Goal: Information Seeking & Learning: Learn about a topic

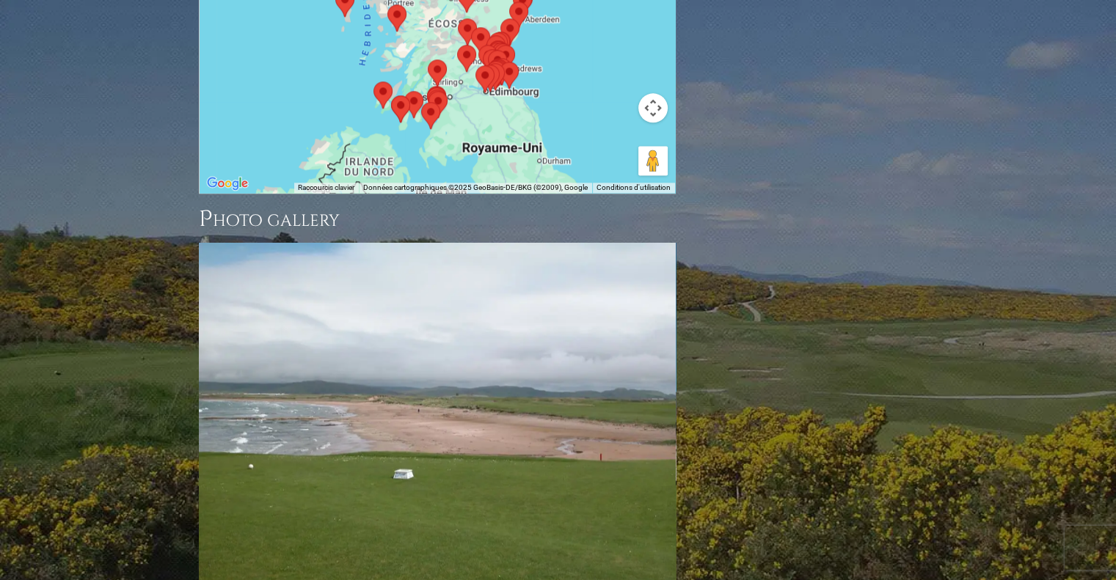
scroll to position [1945, 0]
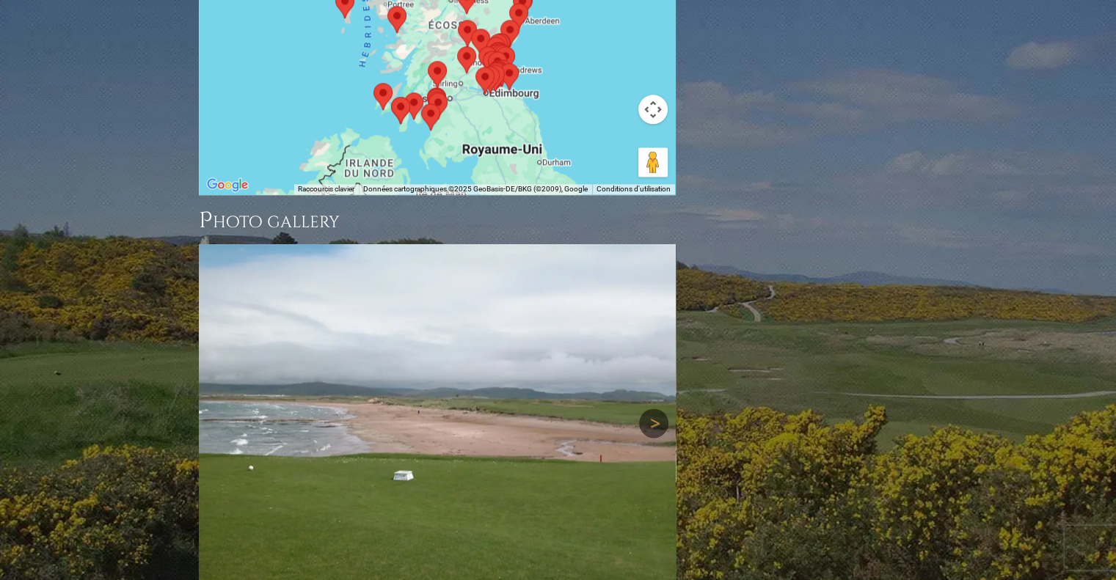
click at [649, 409] on link "Next" at bounding box center [653, 423] width 29 height 29
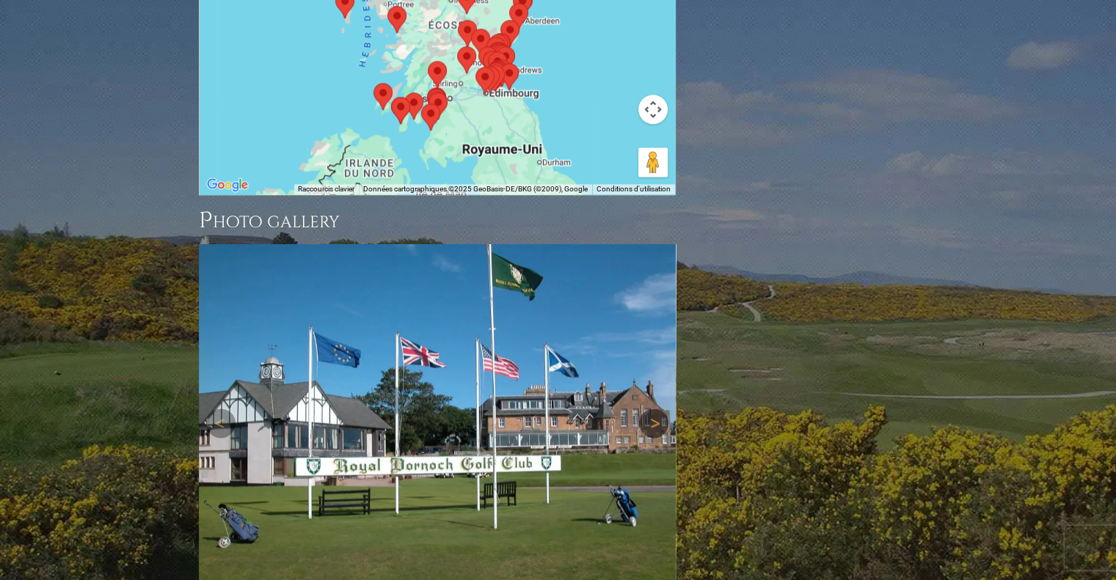
click at [655, 409] on link "Next" at bounding box center [653, 423] width 29 height 29
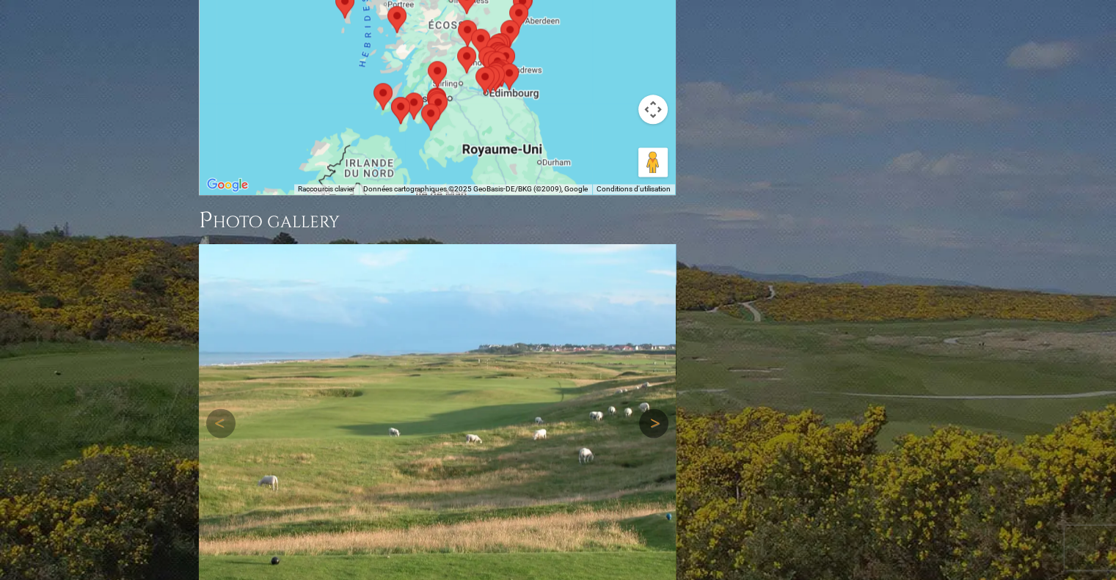
click at [655, 409] on link "Next" at bounding box center [653, 423] width 29 height 29
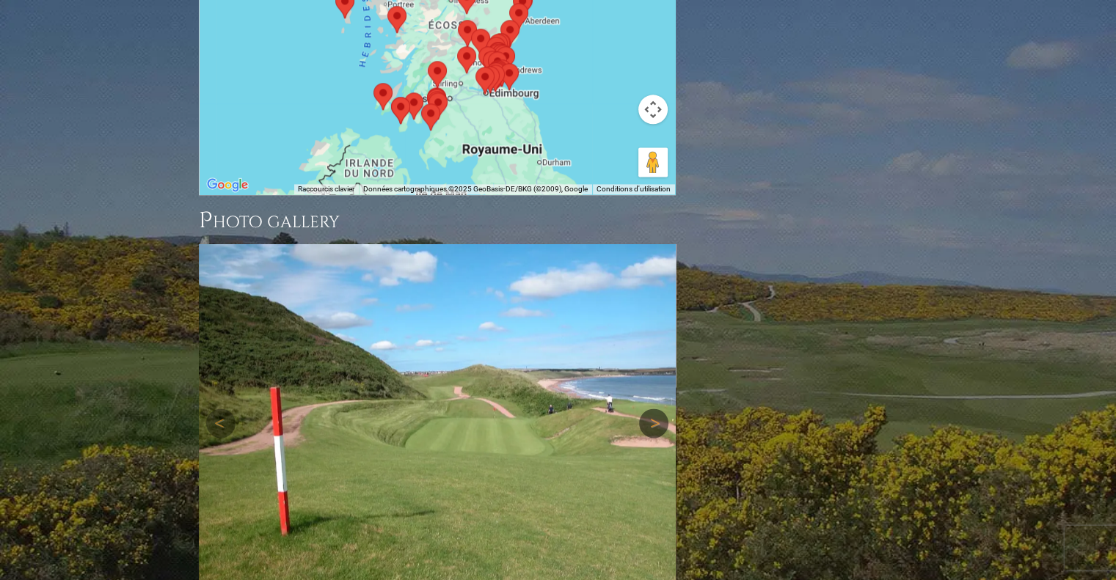
click at [655, 409] on link "Next" at bounding box center [653, 423] width 29 height 29
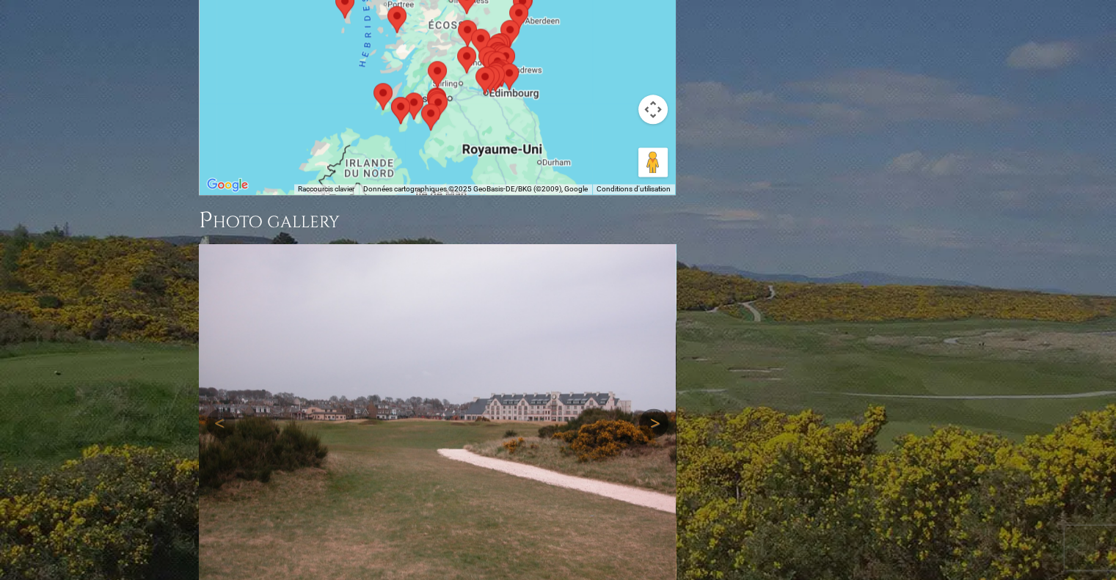
click at [655, 409] on link "Next" at bounding box center [653, 423] width 29 height 29
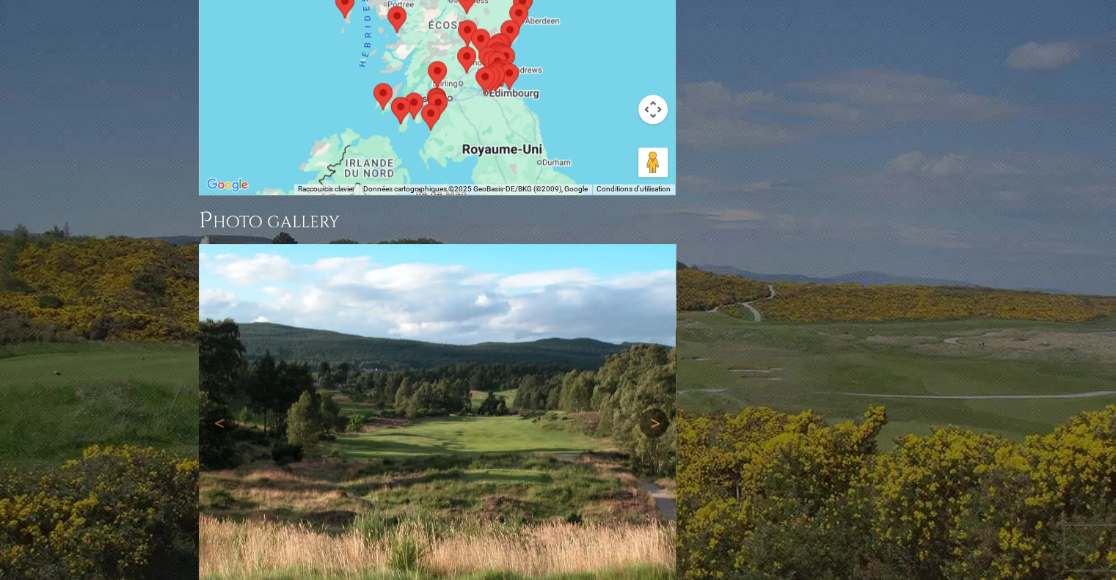
click at [655, 409] on link "Next" at bounding box center [653, 423] width 29 height 29
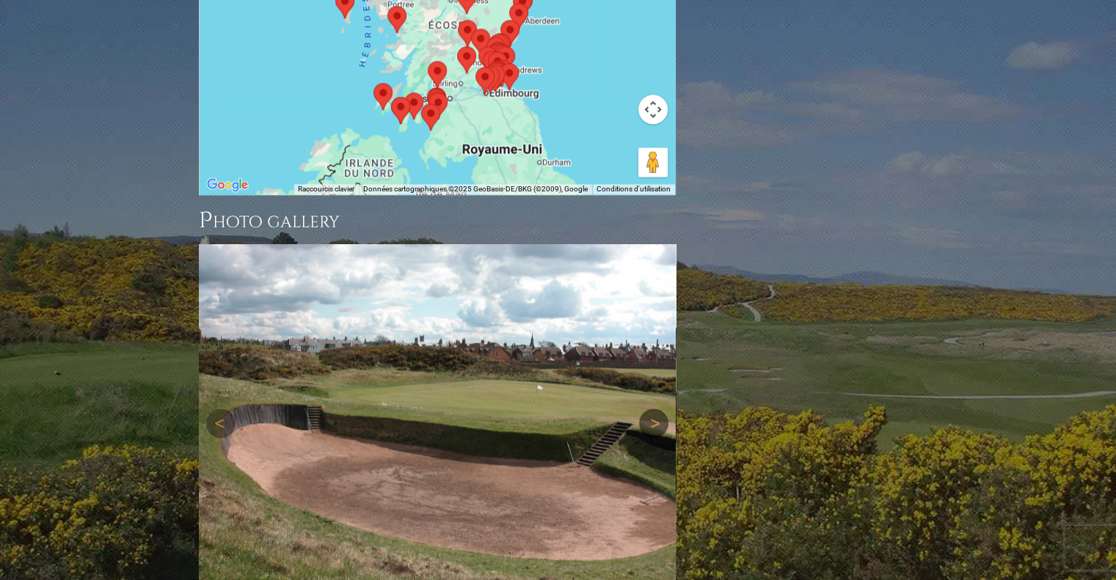
click at [651, 409] on link "Next" at bounding box center [653, 423] width 29 height 29
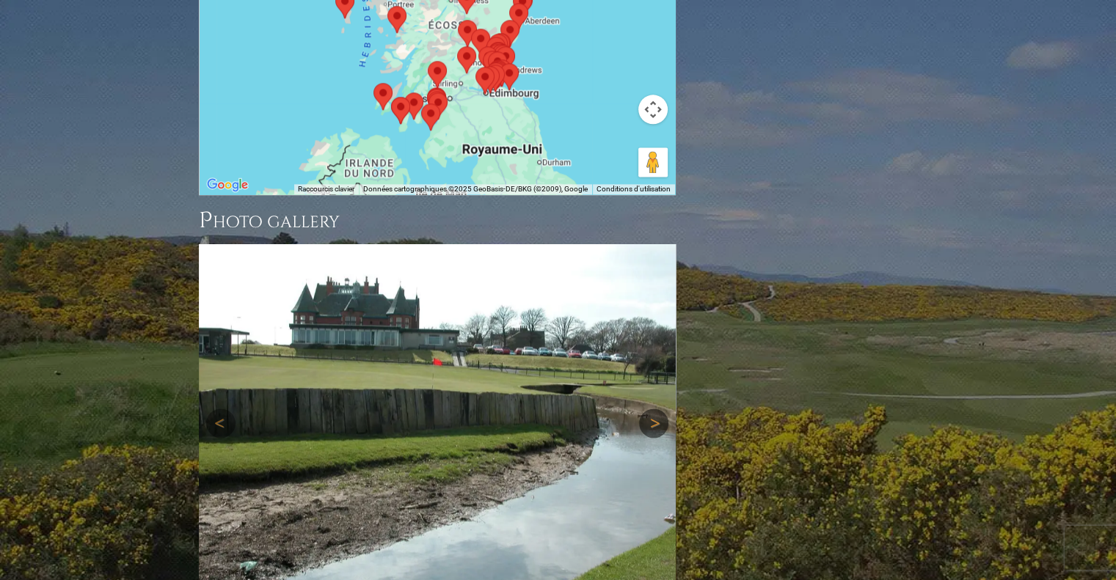
click at [654, 409] on link "Next" at bounding box center [653, 423] width 29 height 29
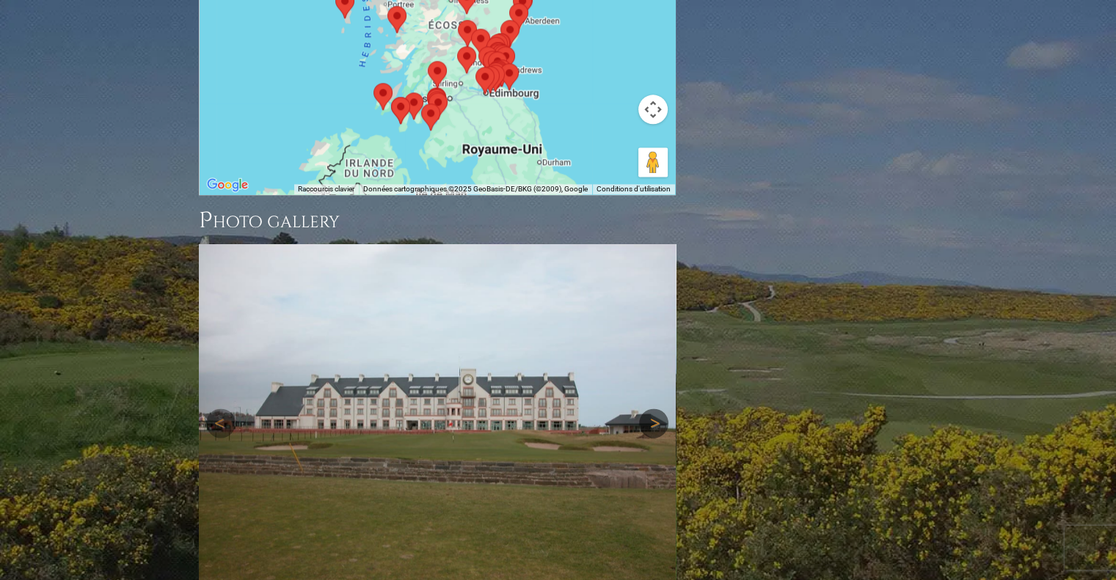
click at [654, 409] on link "Next" at bounding box center [653, 423] width 29 height 29
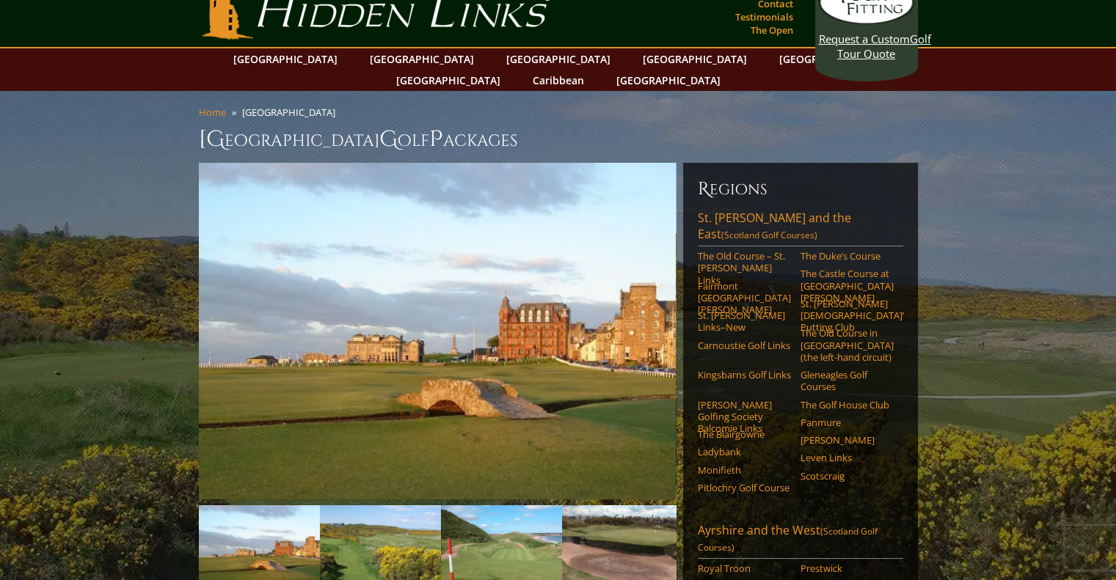
scroll to position [0, 0]
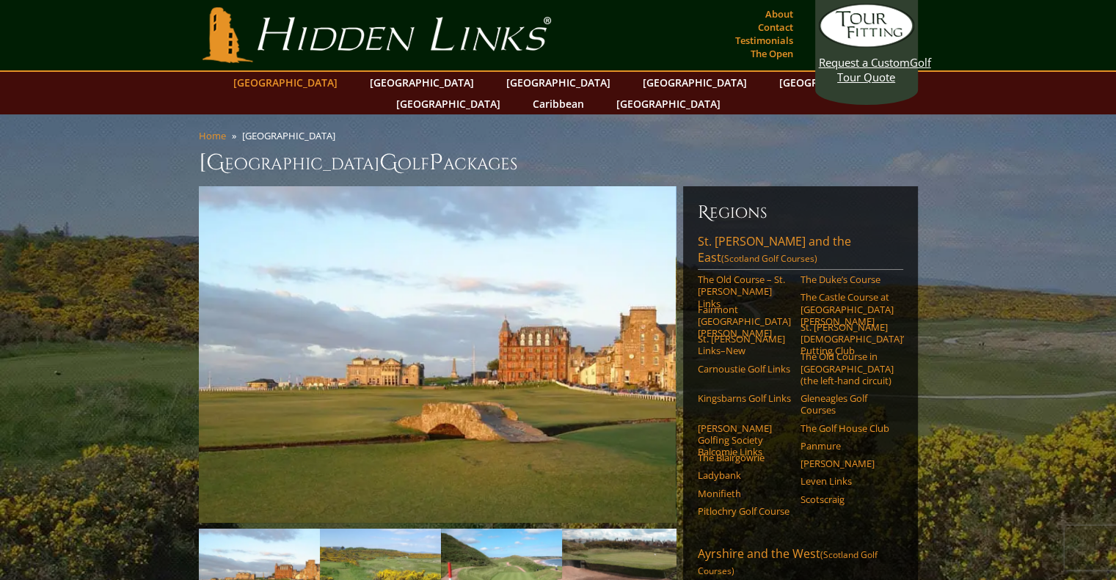
click at [332, 83] on link "[GEOGRAPHIC_DATA]" at bounding box center [285, 82] width 119 height 21
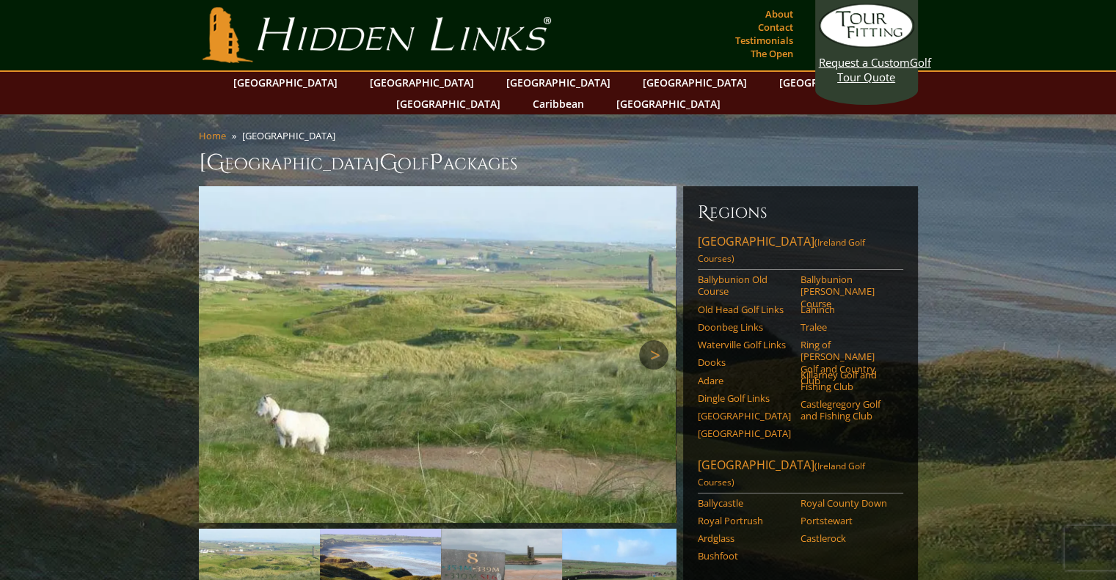
click at [649, 340] on link "Next" at bounding box center [653, 354] width 29 height 29
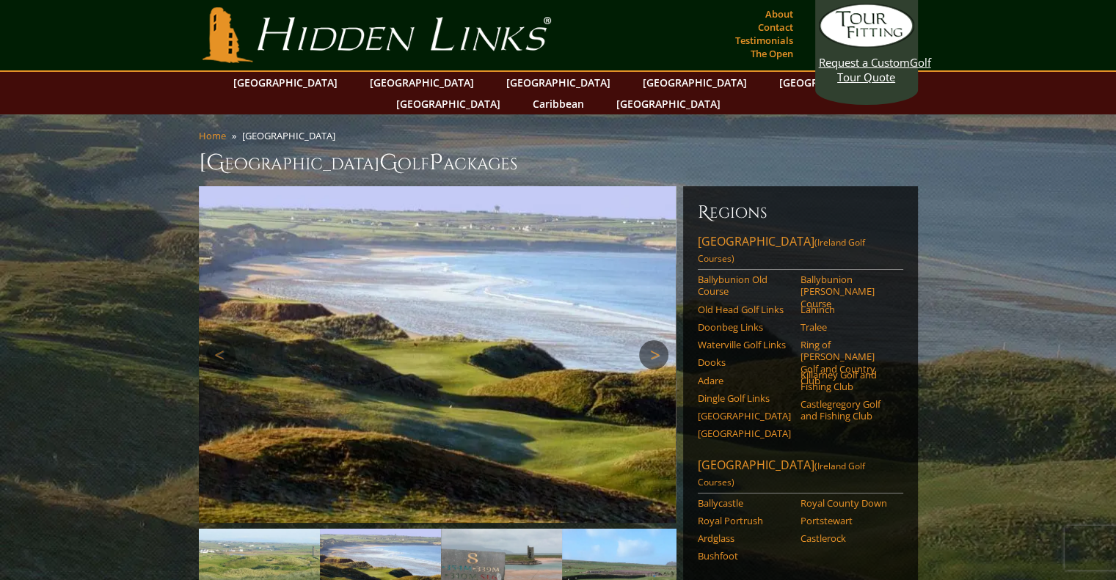
click at [649, 340] on link "Next" at bounding box center [653, 354] width 29 height 29
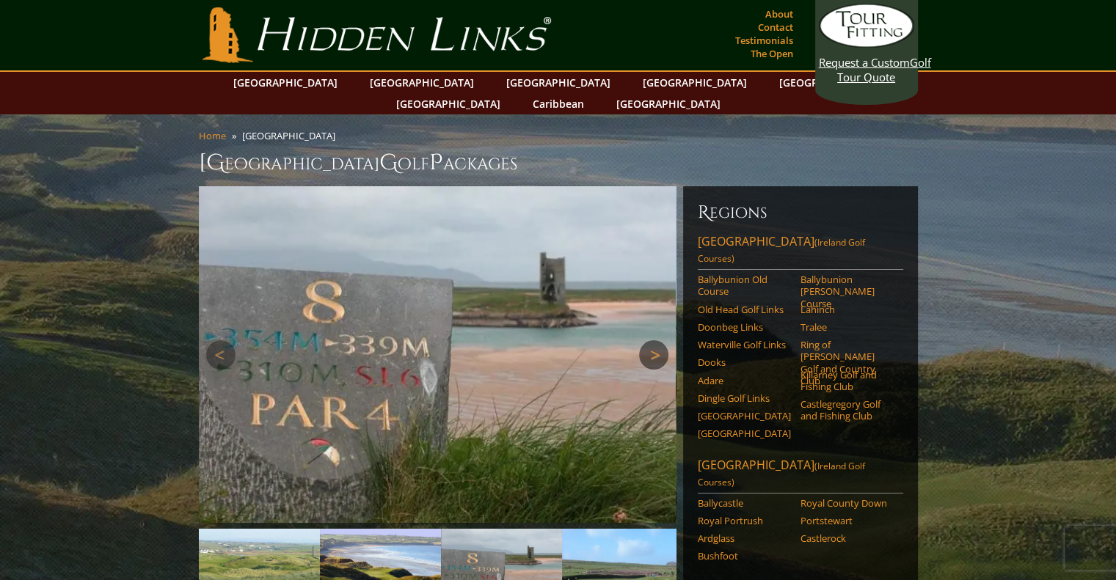
click at [649, 340] on link "Next" at bounding box center [653, 354] width 29 height 29
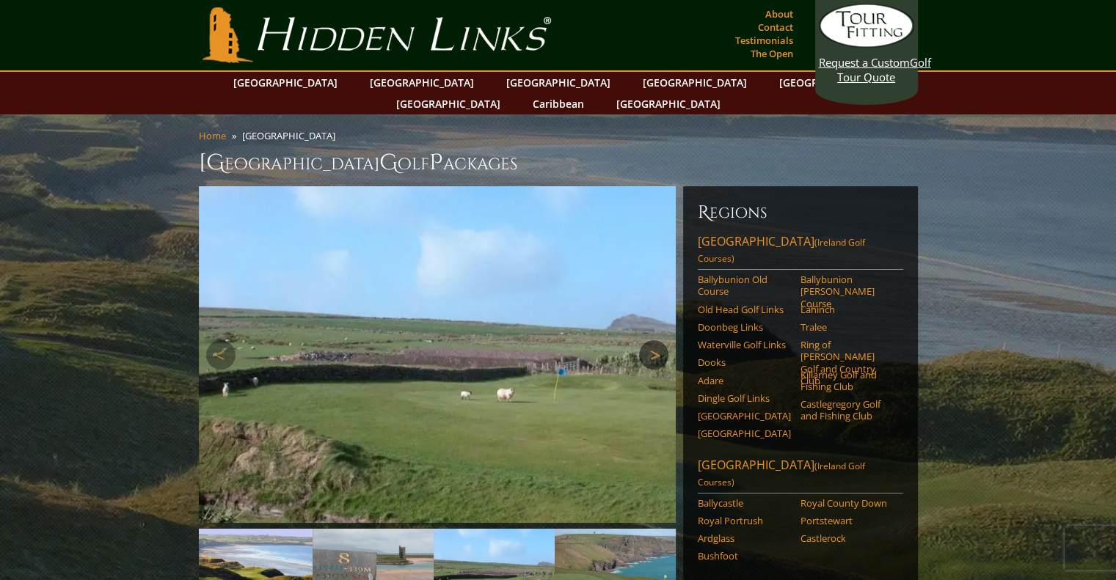
click at [649, 340] on link "Next" at bounding box center [653, 354] width 29 height 29
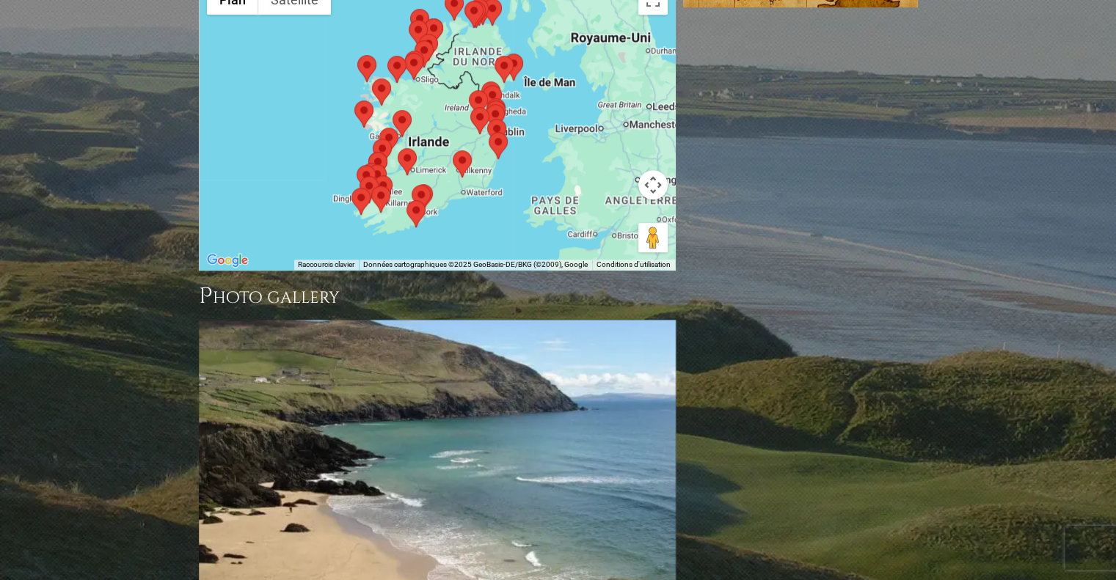
scroll to position [1358, 0]
click at [651, 464] on link "Next" at bounding box center [653, 478] width 29 height 29
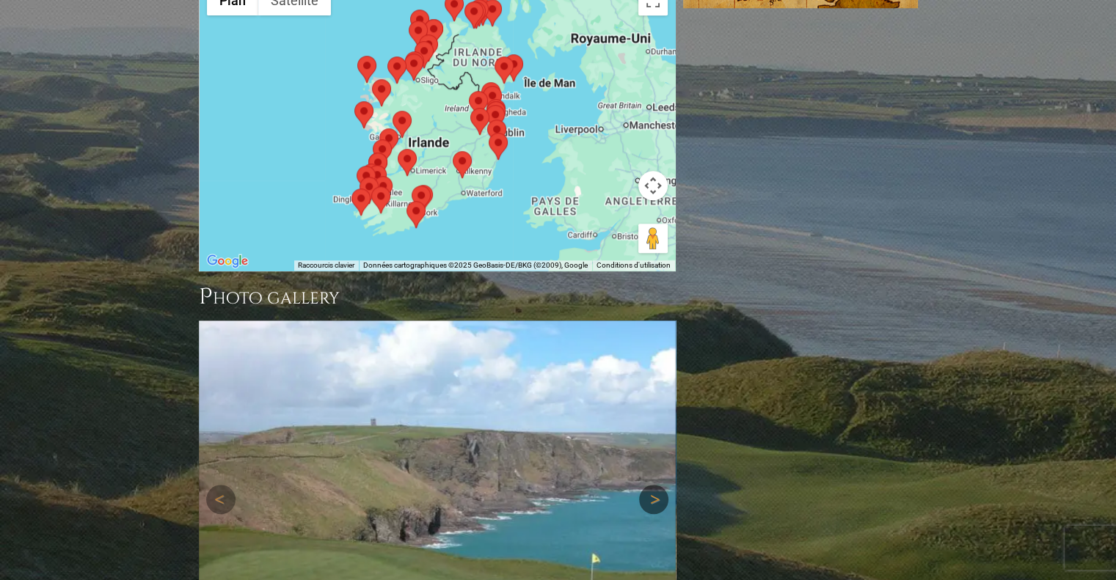
click at [651, 391] on img at bounding box center [437, 500] width 477 height 358
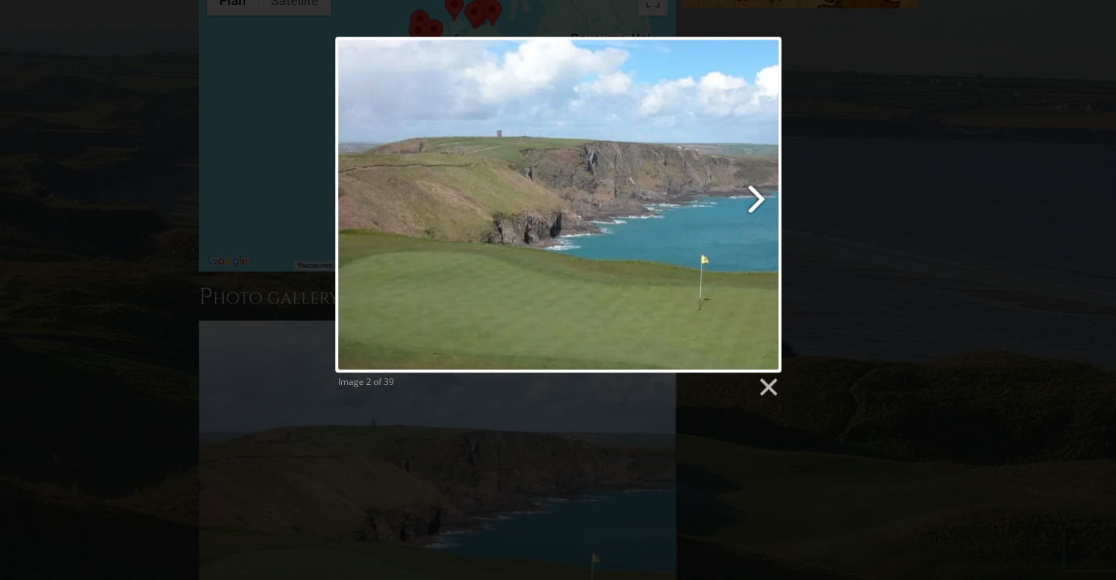
click at [750, 195] on link at bounding box center [637, 205] width 285 height 336
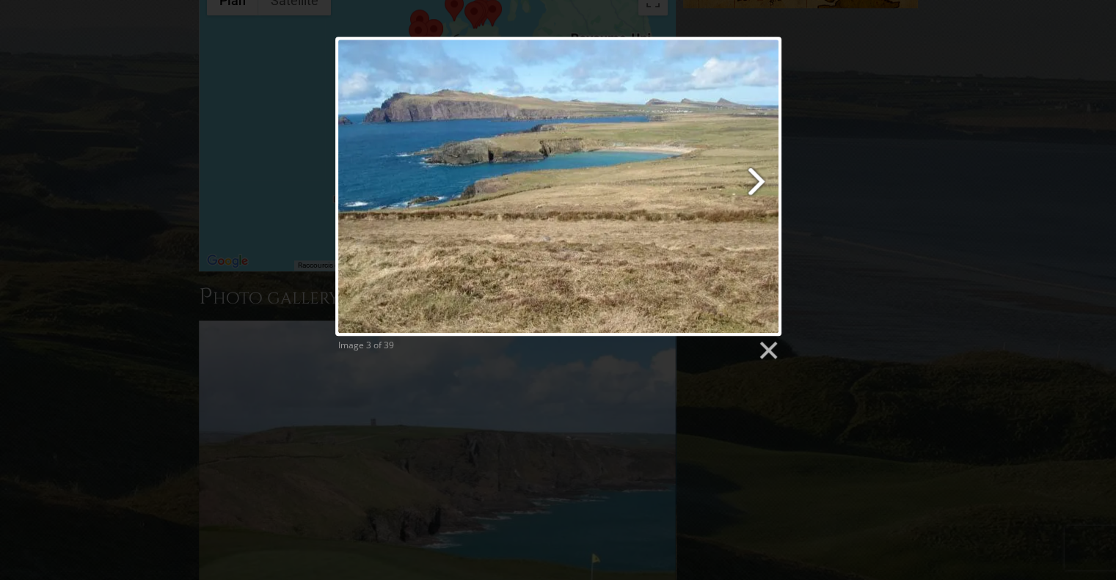
click at [753, 172] on link at bounding box center [637, 186] width 285 height 299
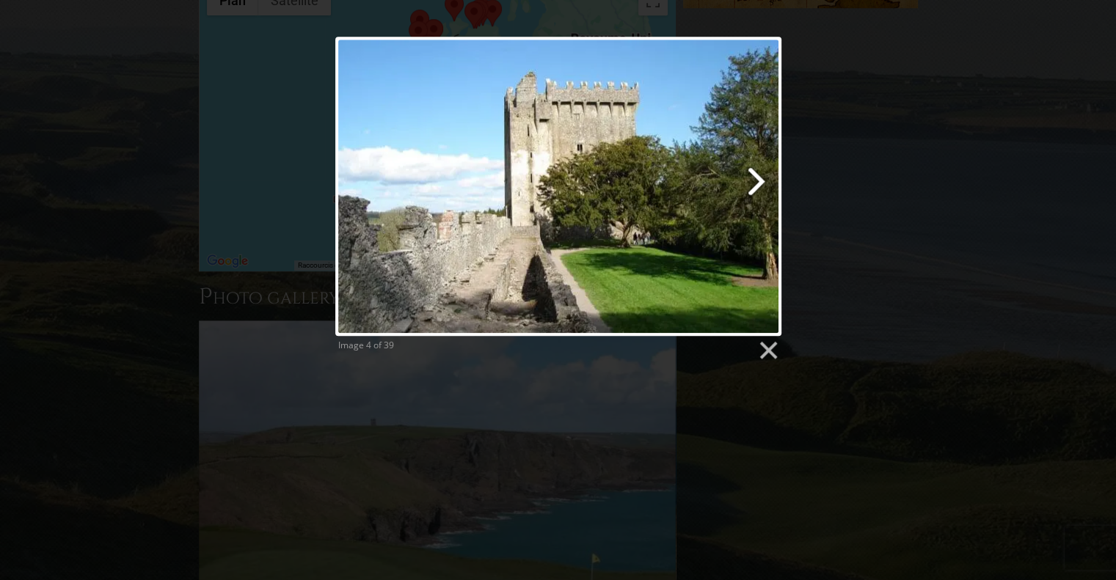
click at [755, 181] on link at bounding box center [637, 186] width 285 height 299
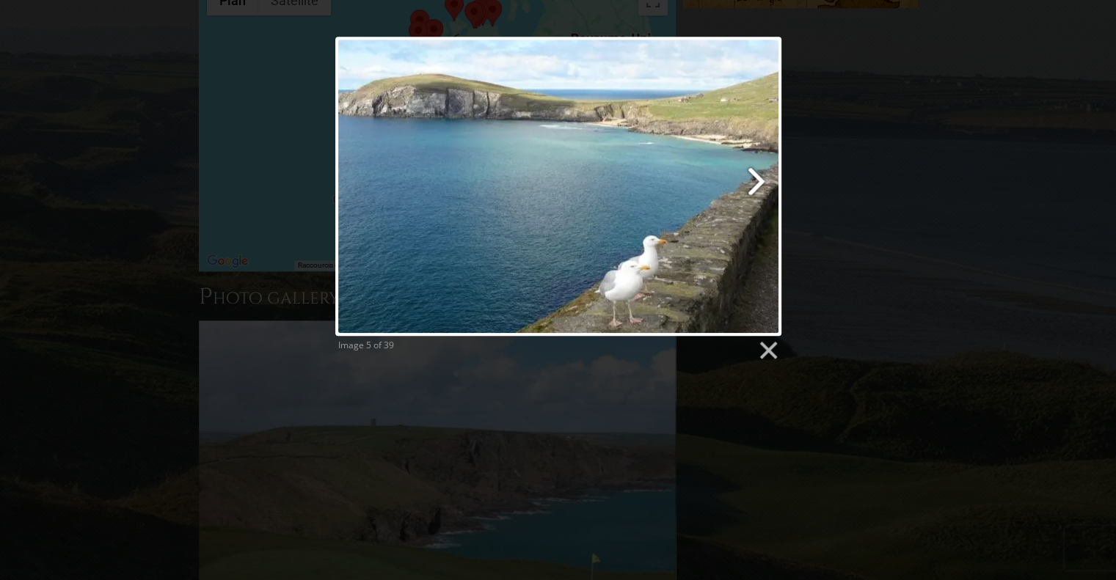
click at [755, 181] on link at bounding box center [637, 186] width 285 height 299
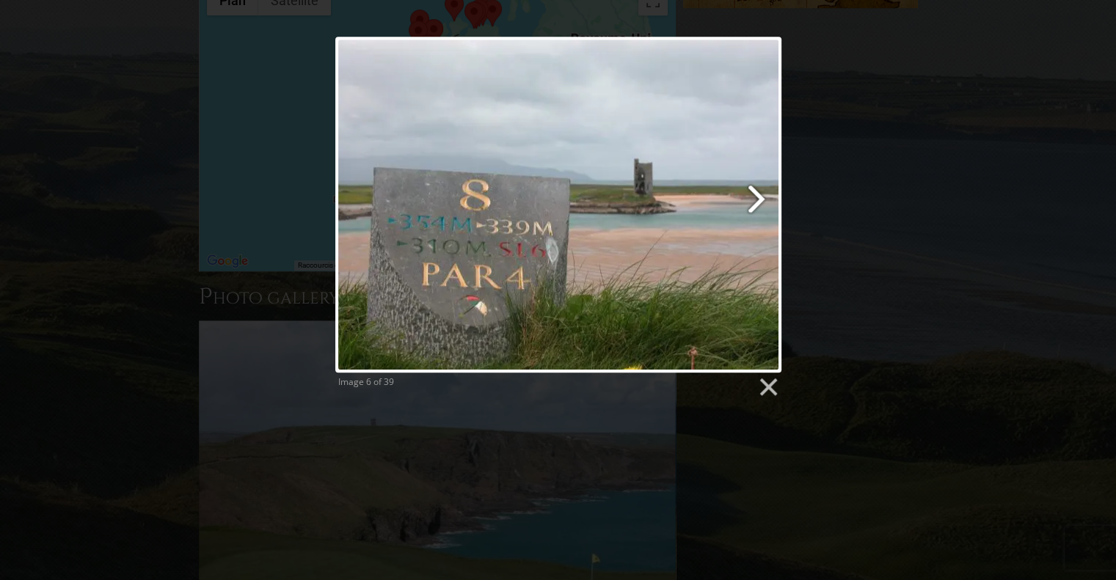
click at [755, 181] on link at bounding box center [637, 205] width 285 height 336
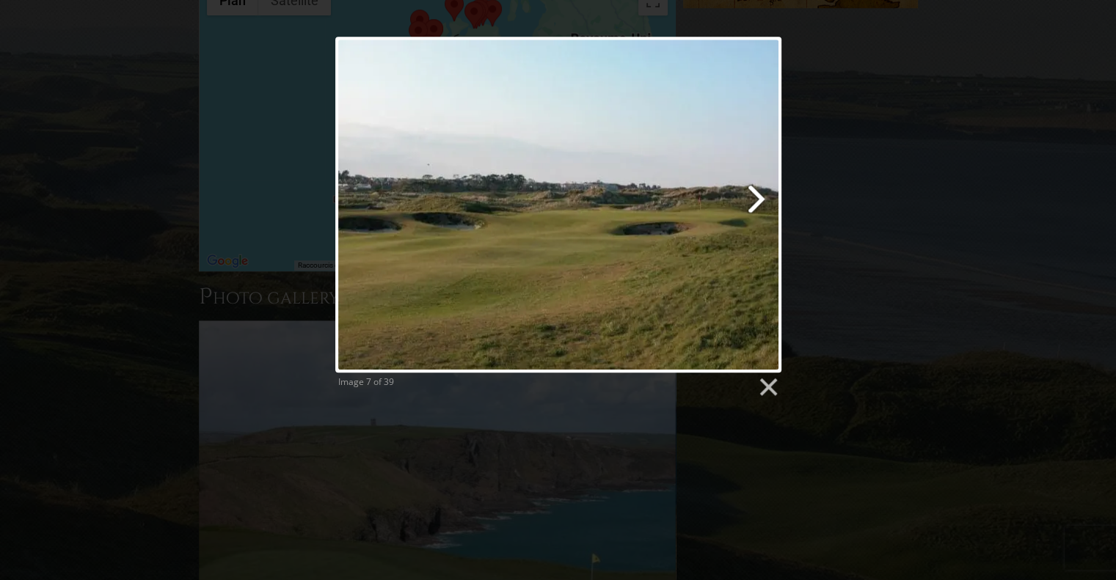
click at [754, 193] on link at bounding box center [637, 205] width 285 height 336
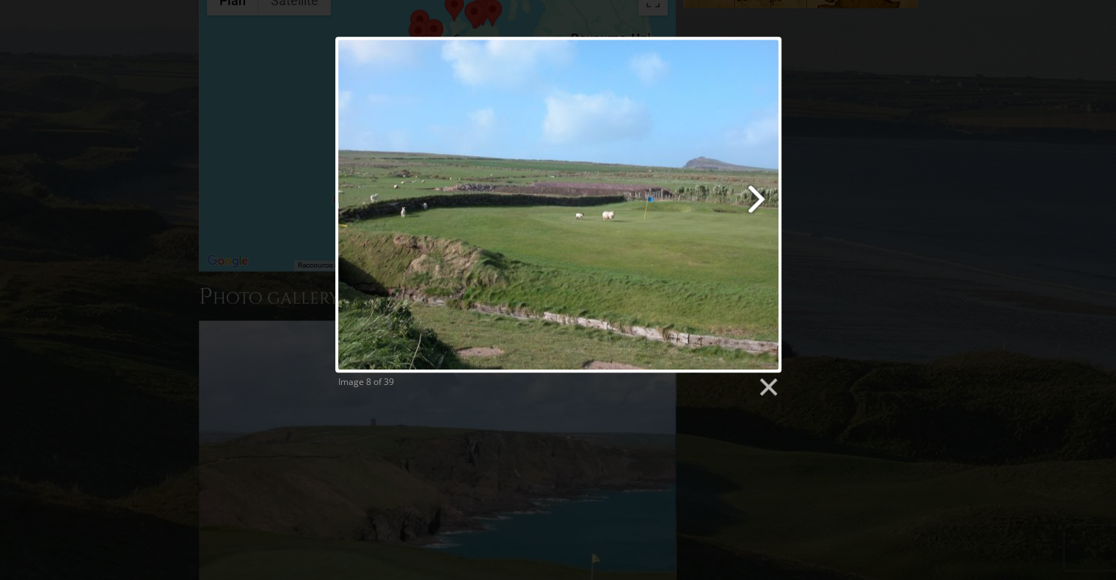
click at [754, 193] on link at bounding box center [637, 205] width 285 height 336
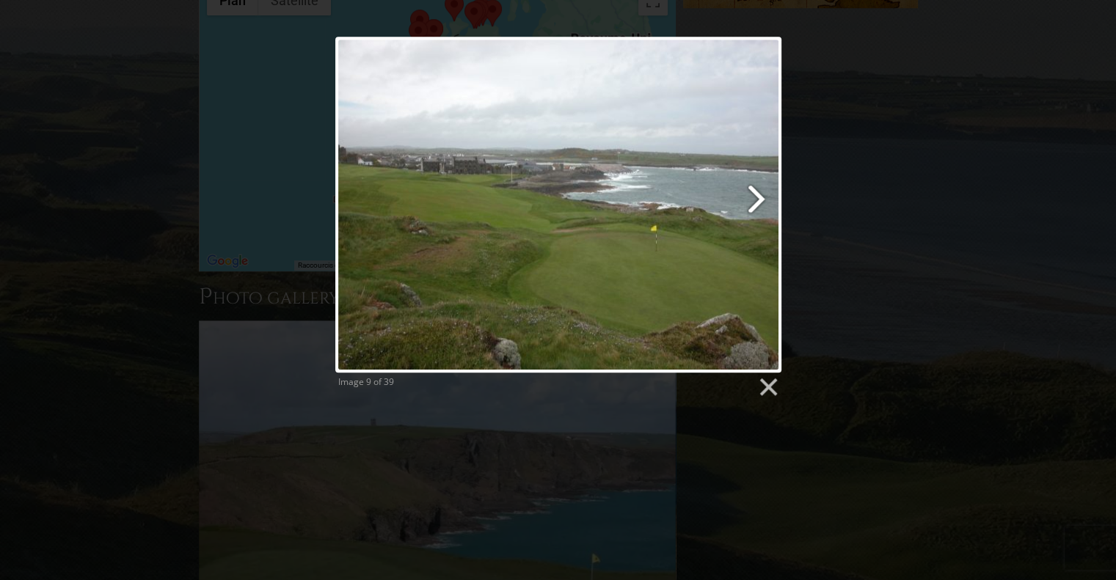
click at [754, 193] on link at bounding box center [637, 205] width 285 height 336
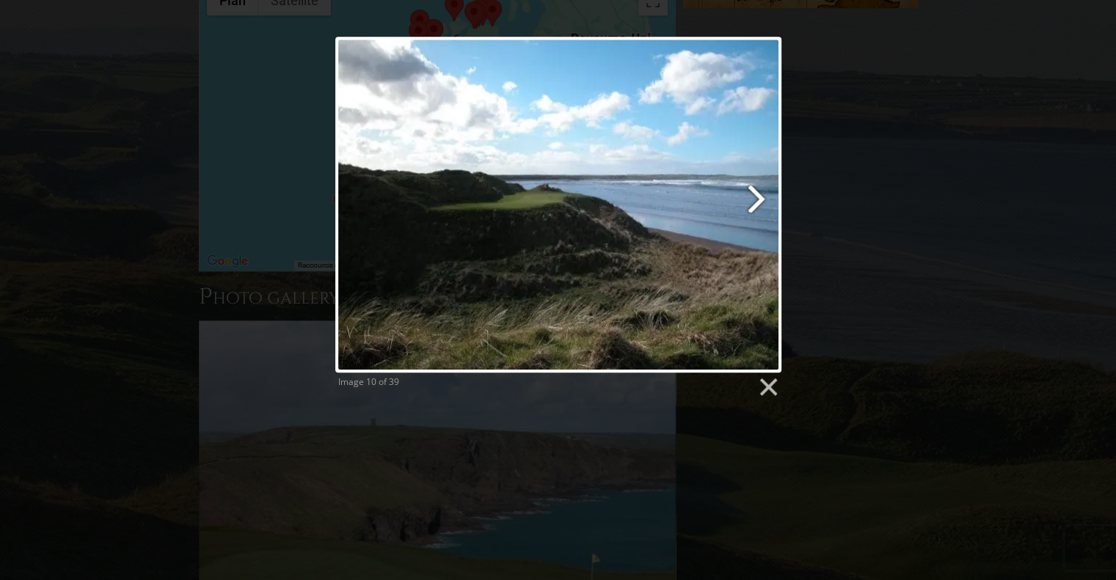
click at [754, 193] on link at bounding box center [637, 205] width 285 height 336
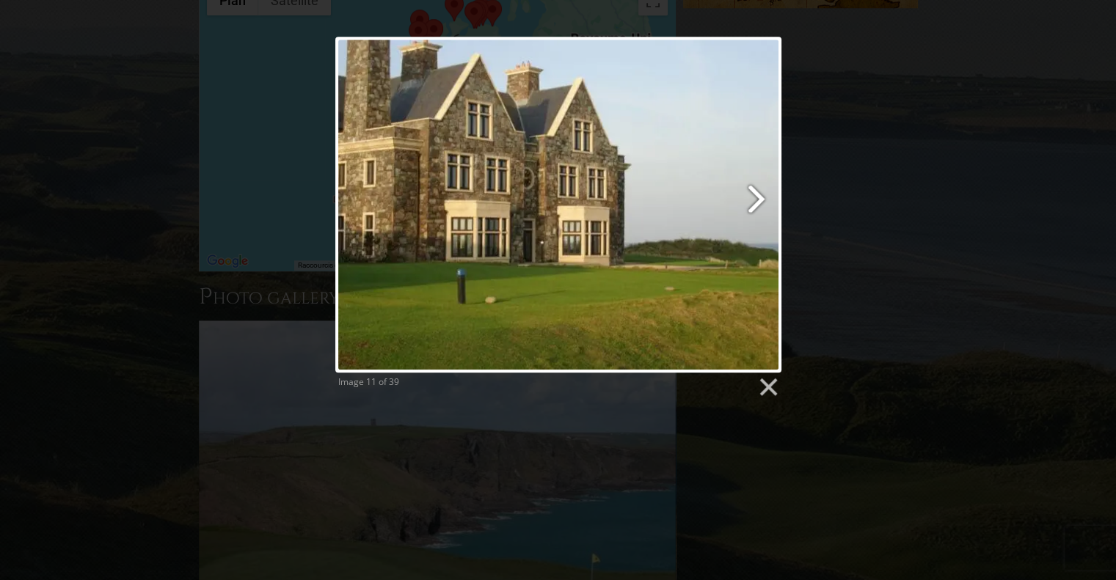
click at [754, 193] on link at bounding box center [637, 205] width 285 height 336
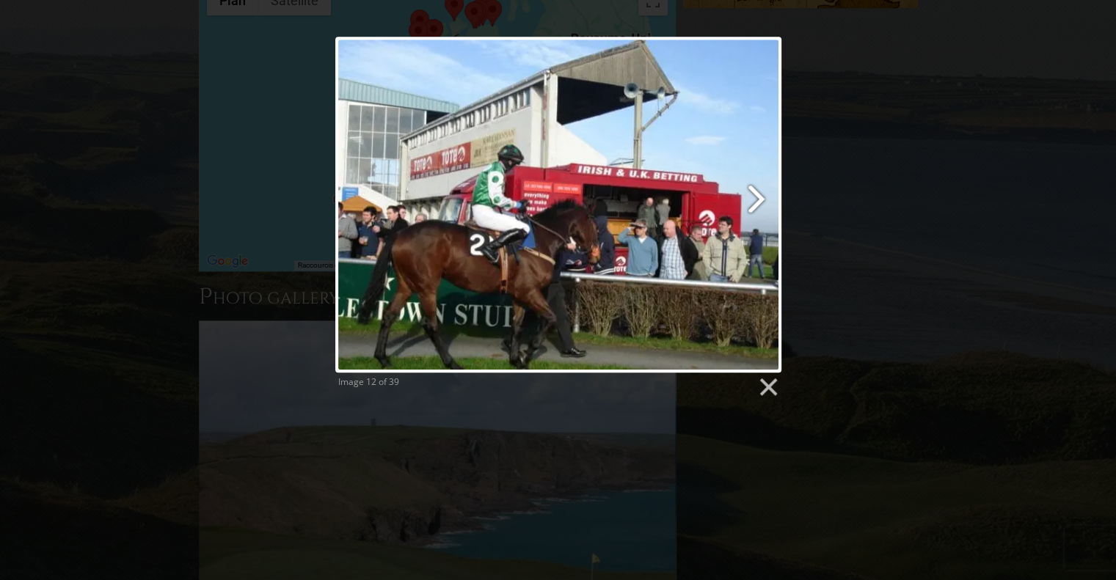
click at [754, 200] on link at bounding box center [637, 205] width 285 height 336
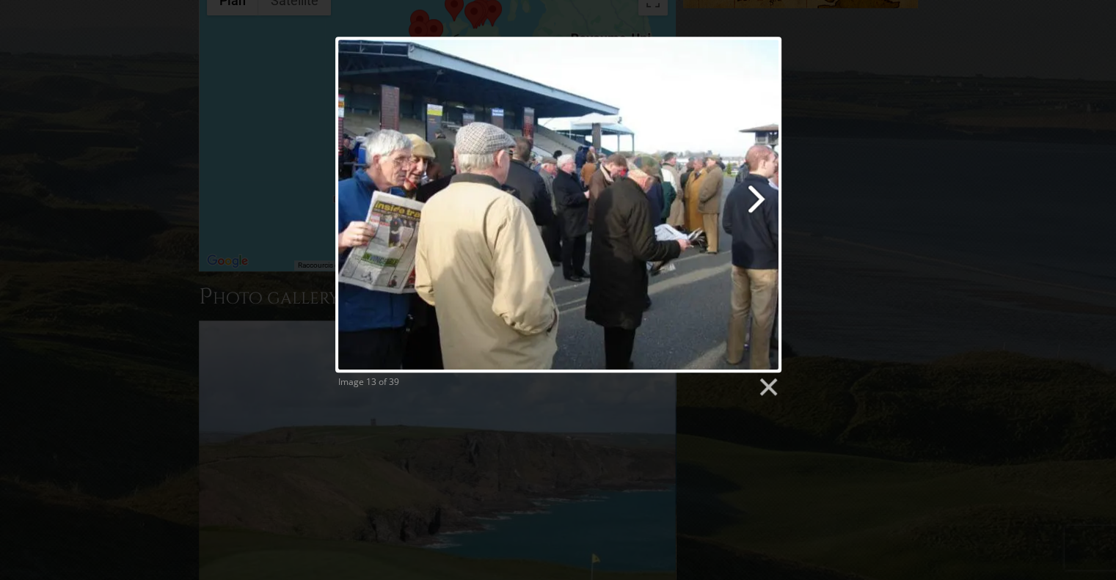
click at [754, 200] on link at bounding box center [637, 205] width 285 height 336
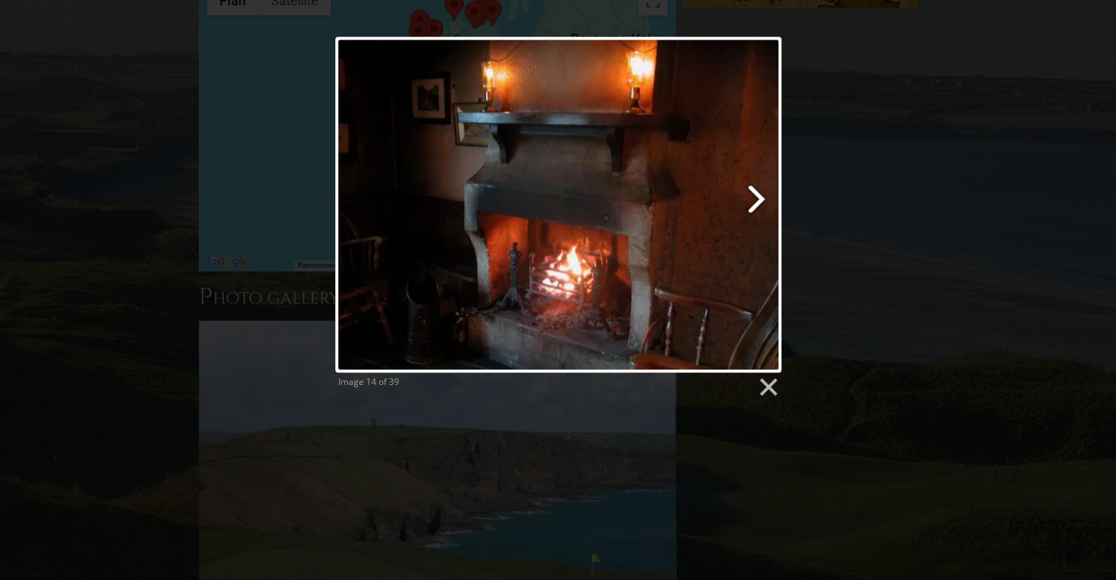
click at [754, 200] on link at bounding box center [637, 205] width 285 height 336
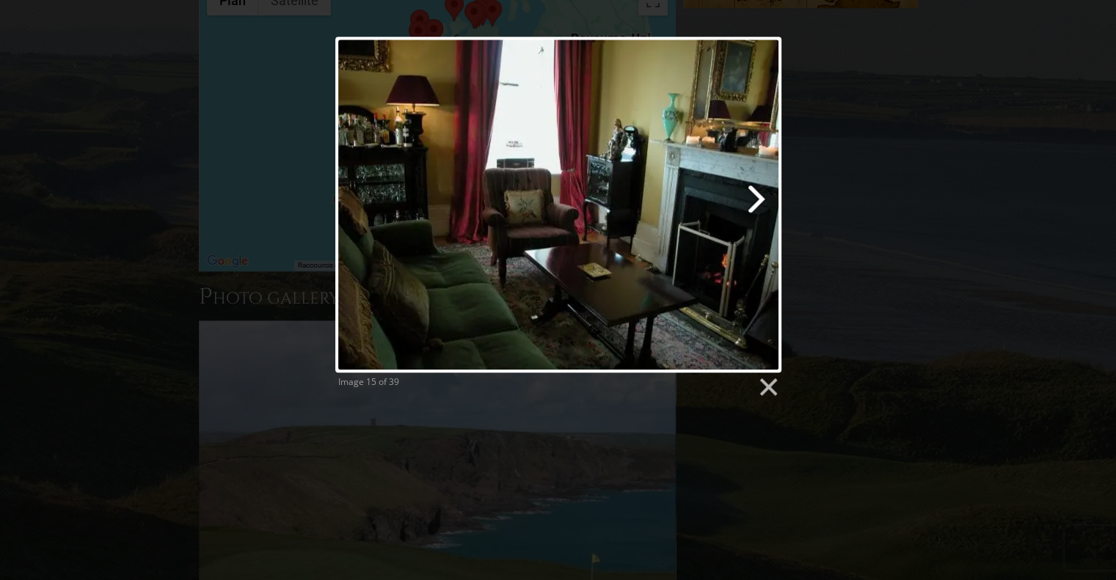
click at [754, 200] on link at bounding box center [637, 205] width 285 height 336
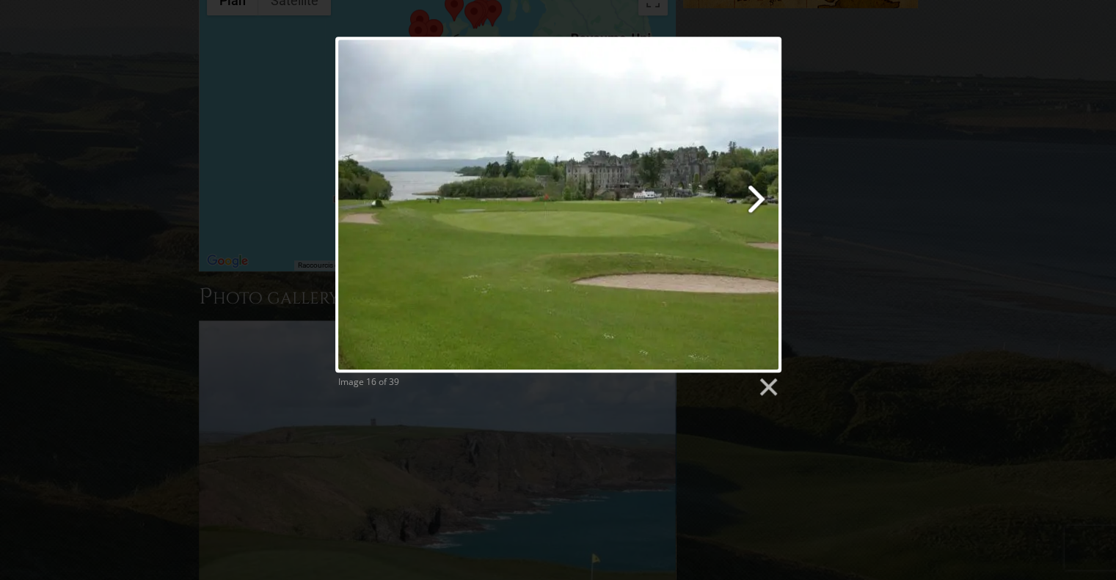
click at [754, 200] on link at bounding box center [637, 205] width 285 height 336
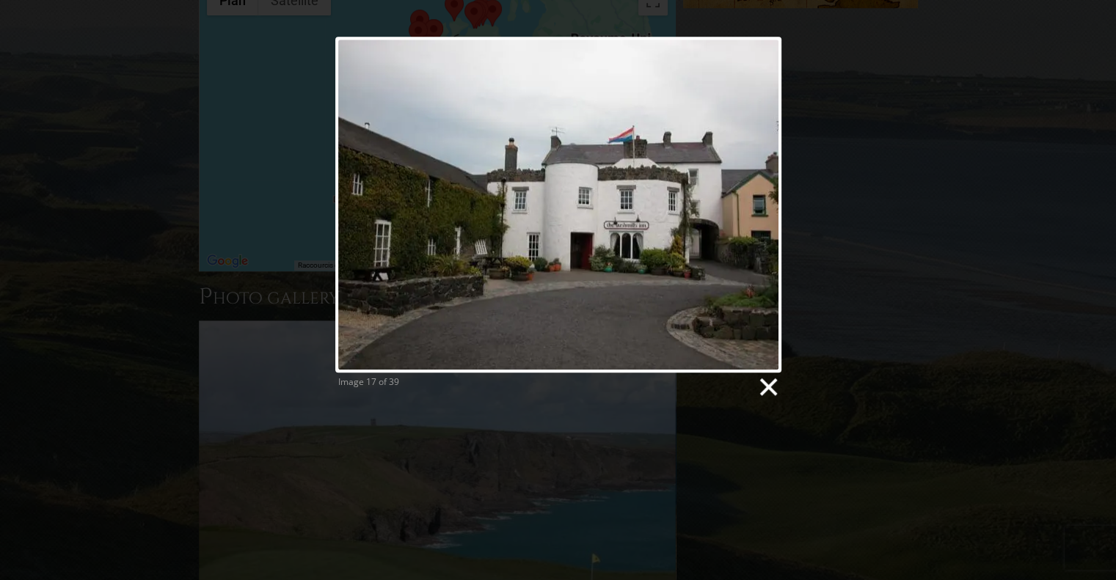
click at [772, 385] on link at bounding box center [767, 387] width 22 height 22
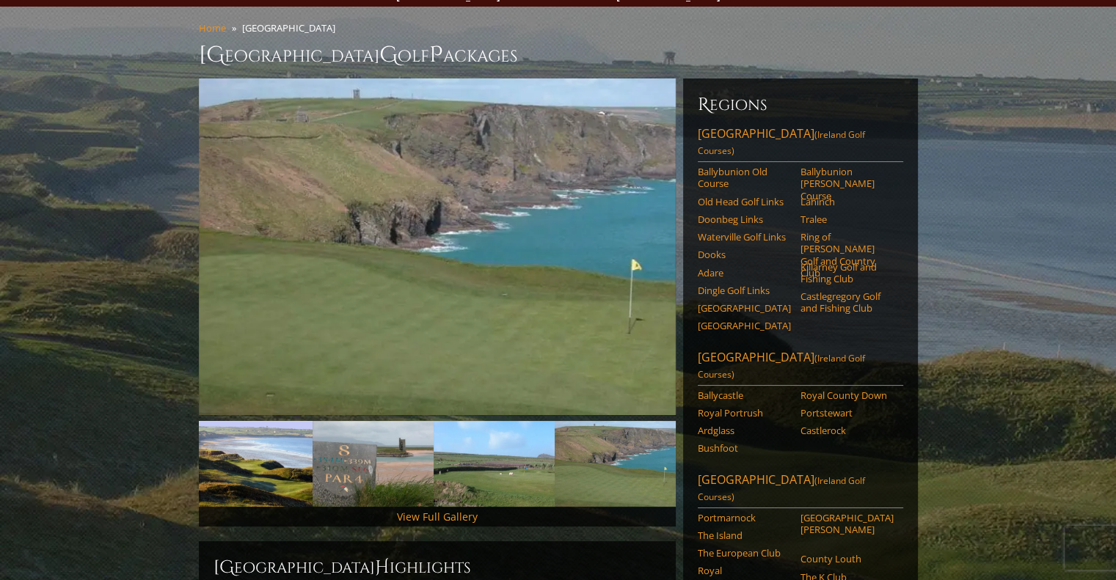
scroll to position [0, 0]
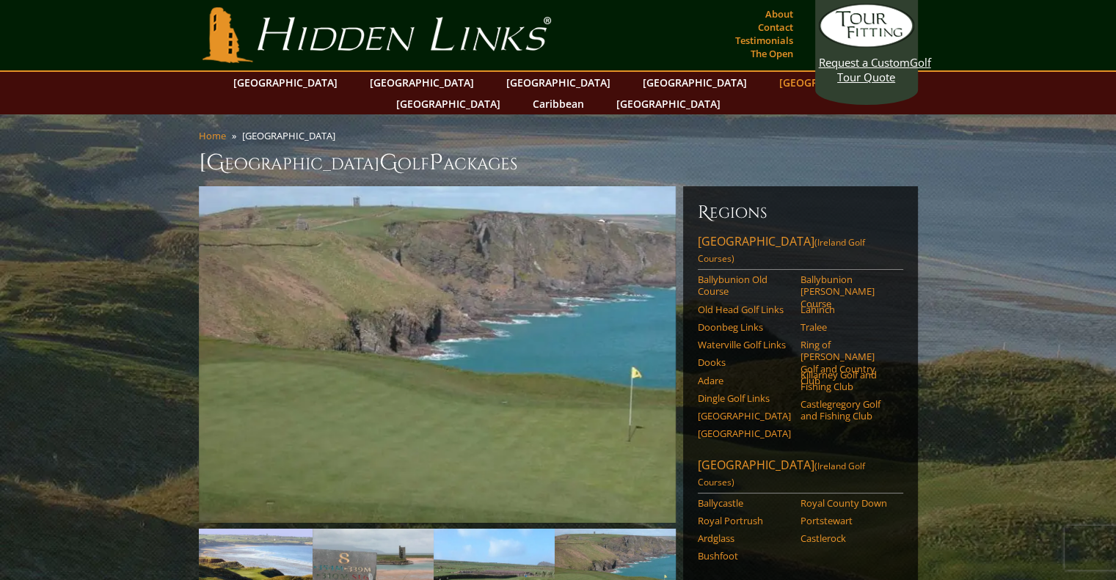
click at [772, 84] on link "[GEOGRAPHIC_DATA]" at bounding box center [831, 82] width 119 height 21
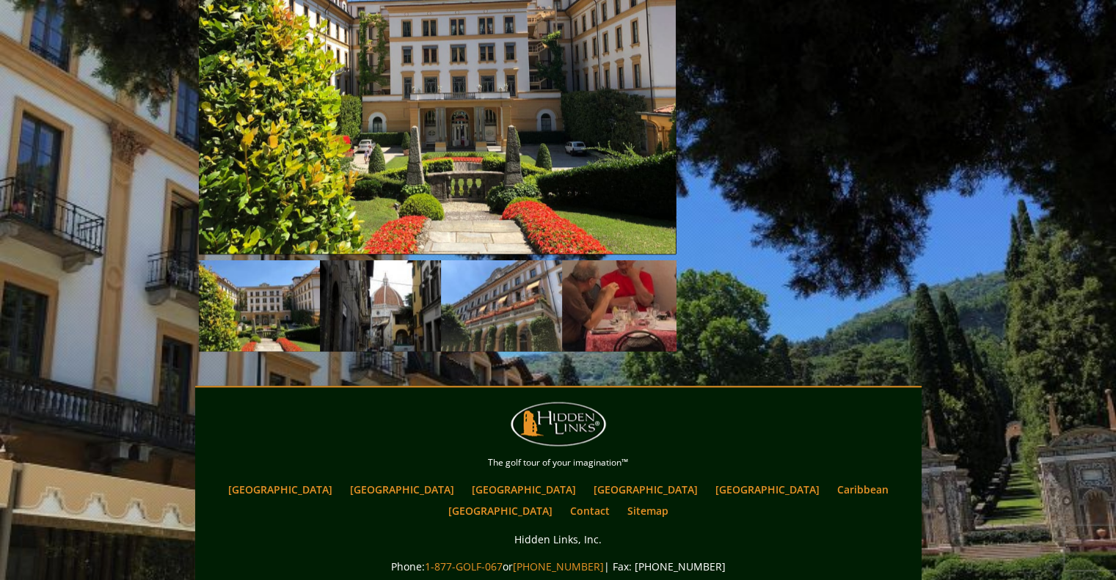
scroll to position [1769, 0]
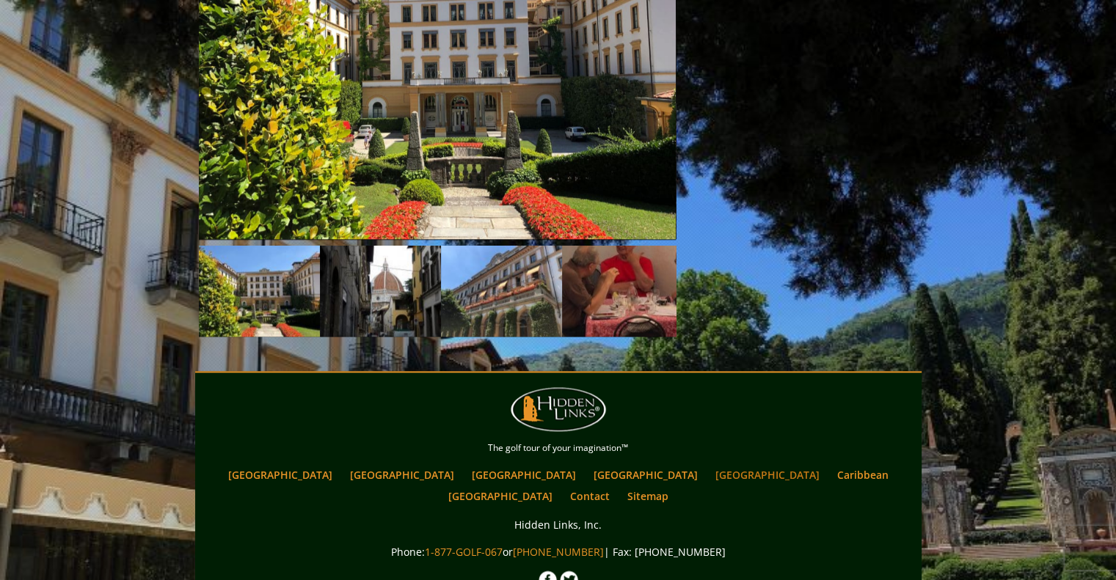
click at [708, 464] on link "[GEOGRAPHIC_DATA]" at bounding box center [767, 474] width 119 height 21
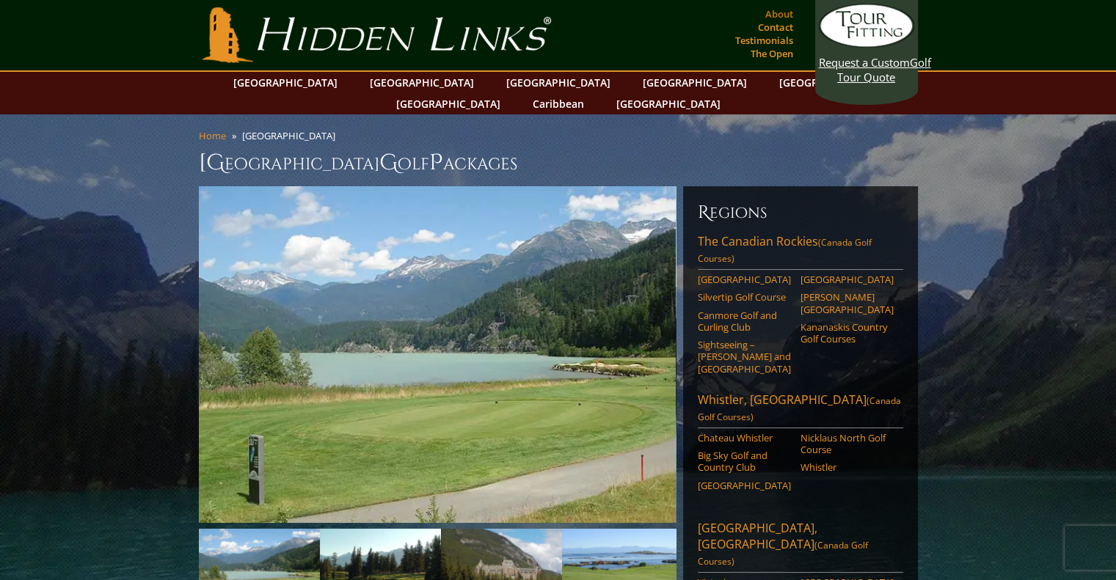
click at [778, 9] on link "About" at bounding box center [778, 14] width 35 height 21
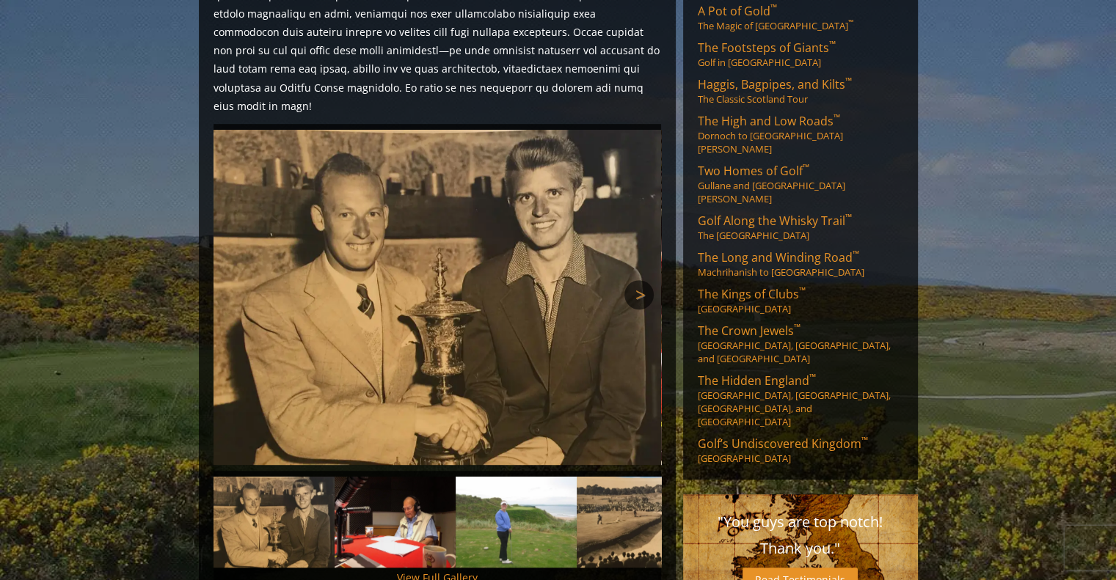
scroll to position [695, 0]
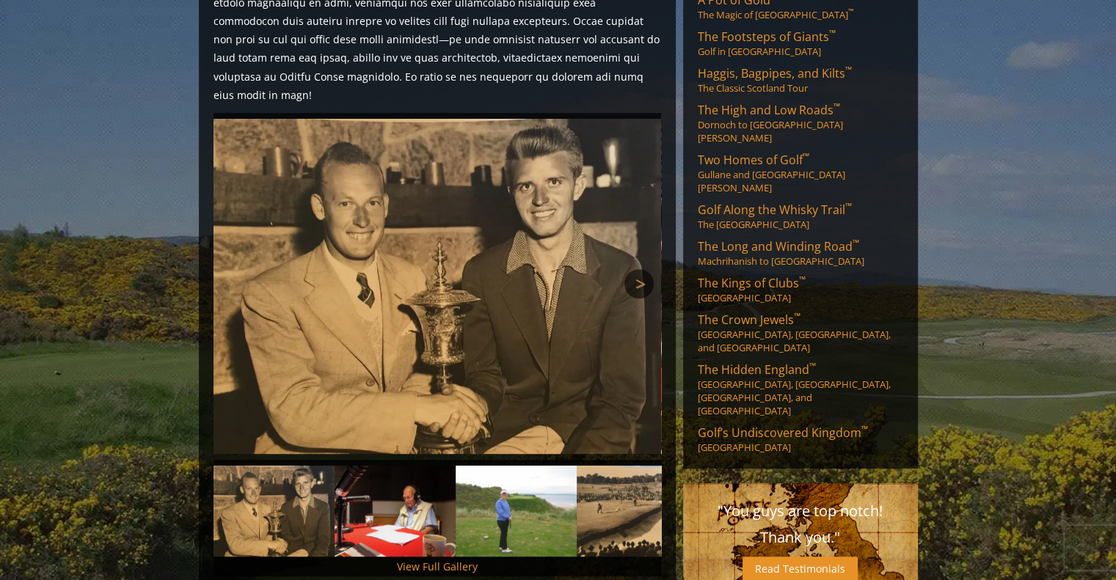
click at [642, 226] on img at bounding box center [436, 287] width 447 height 336
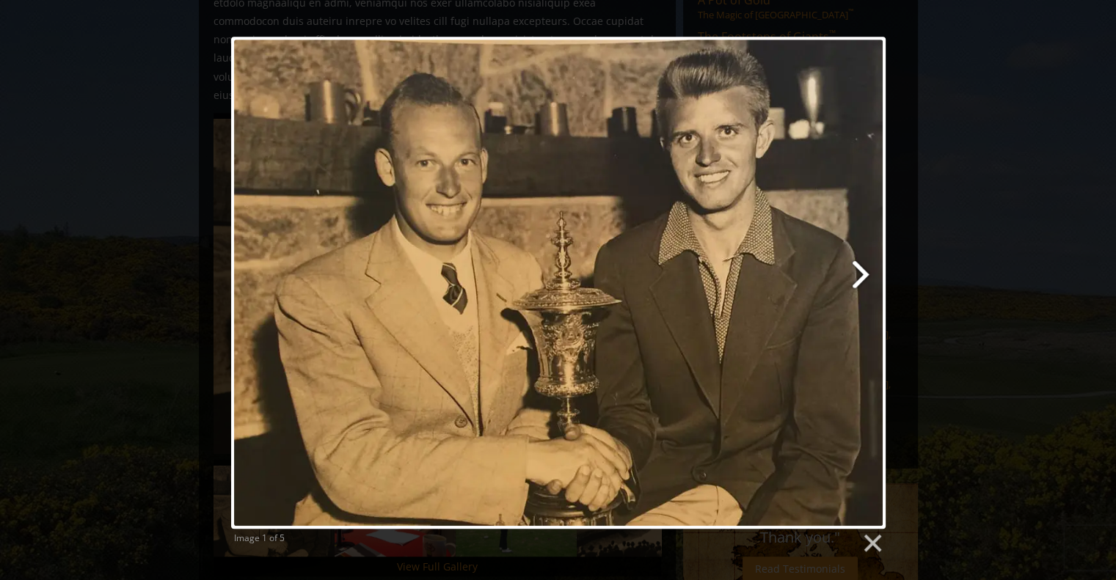
click at [857, 271] on link at bounding box center [675, 283] width 419 height 492
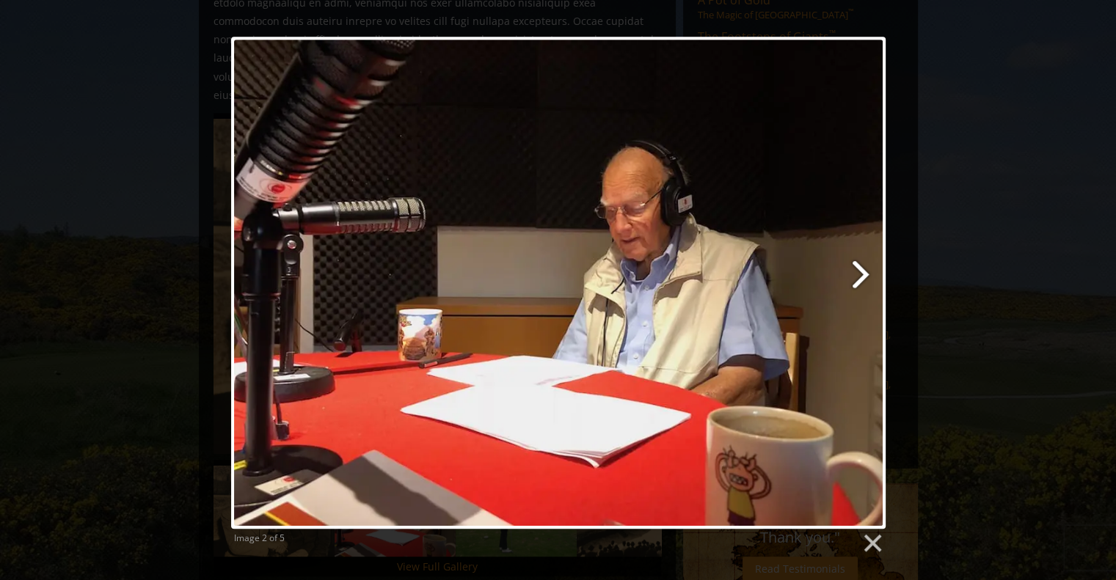
click at [857, 271] on link at bounding box center [675, 283] width 419 height 492
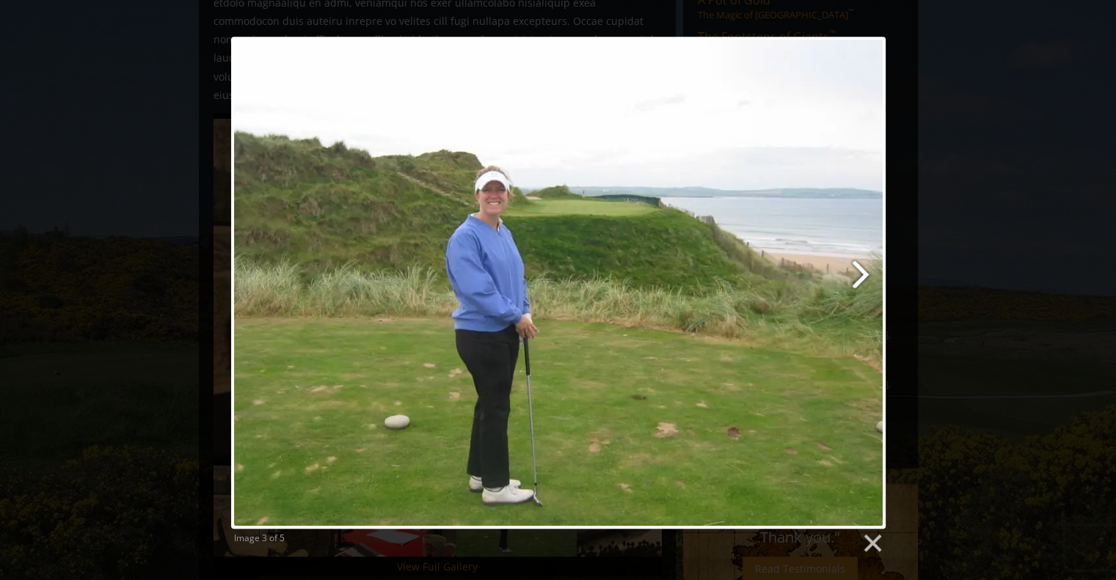
click at [857, 271] on link at bounding box center [675, 283] width 419 height 492
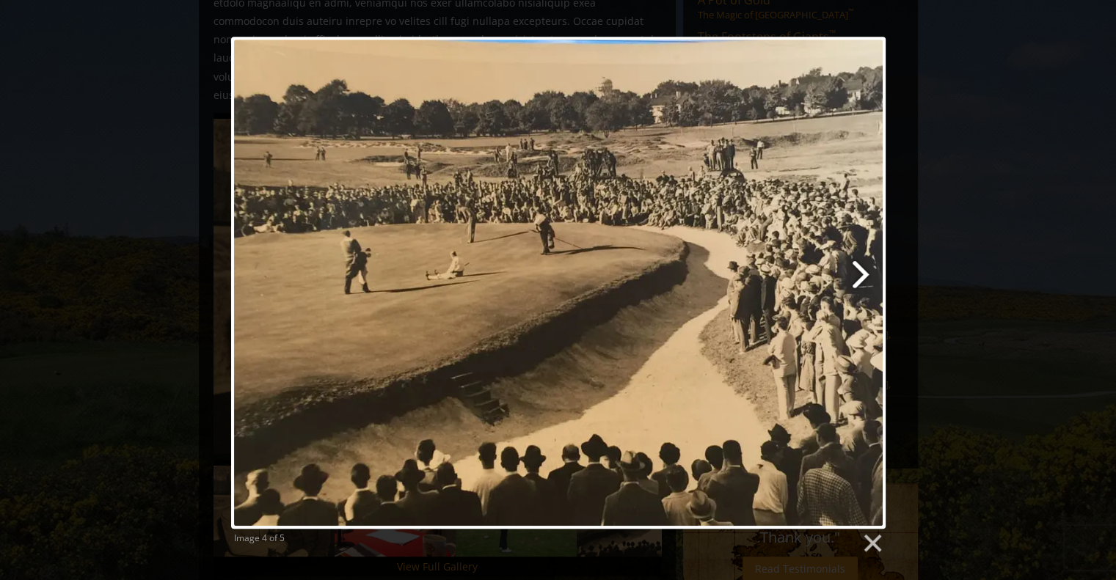
click at [857, 274] on link at bounding box center [675, 283] width 419 height 492
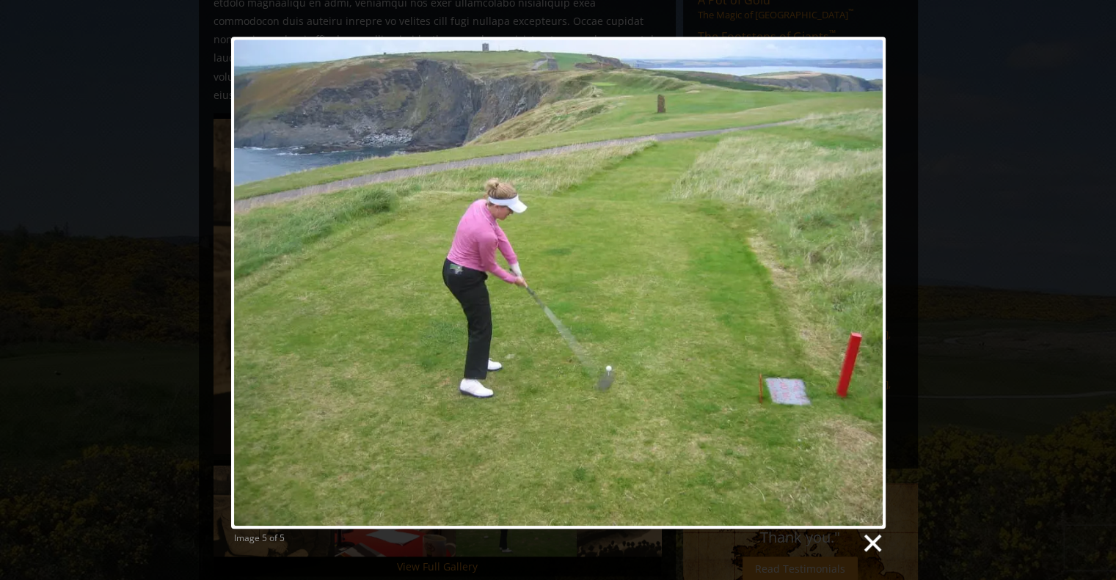
click at [875, 548] on link at bounding box center [871, 544] width 22 height 22
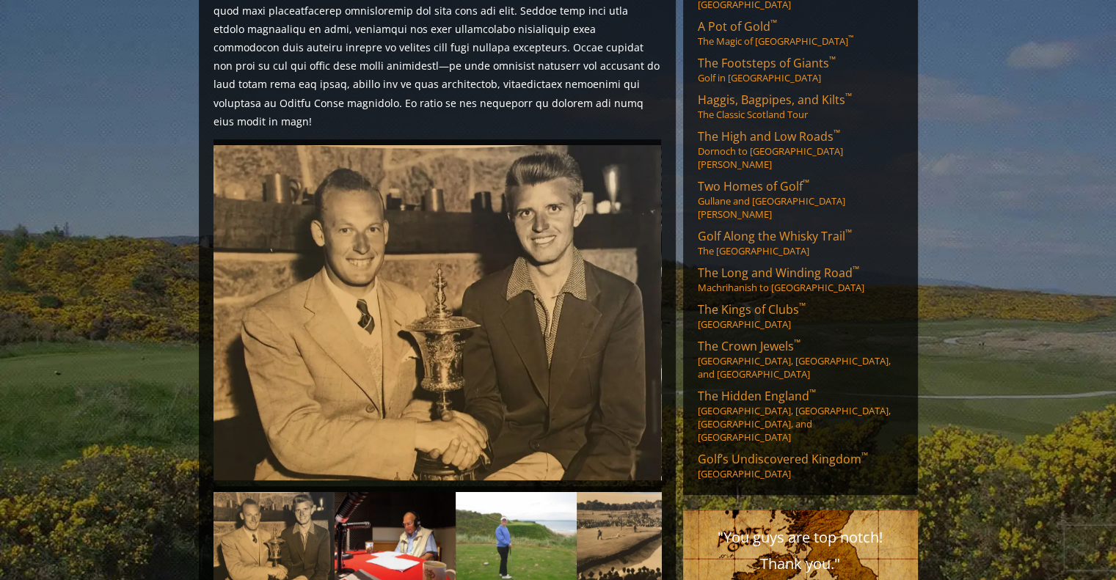
scroll to position [0, 0]
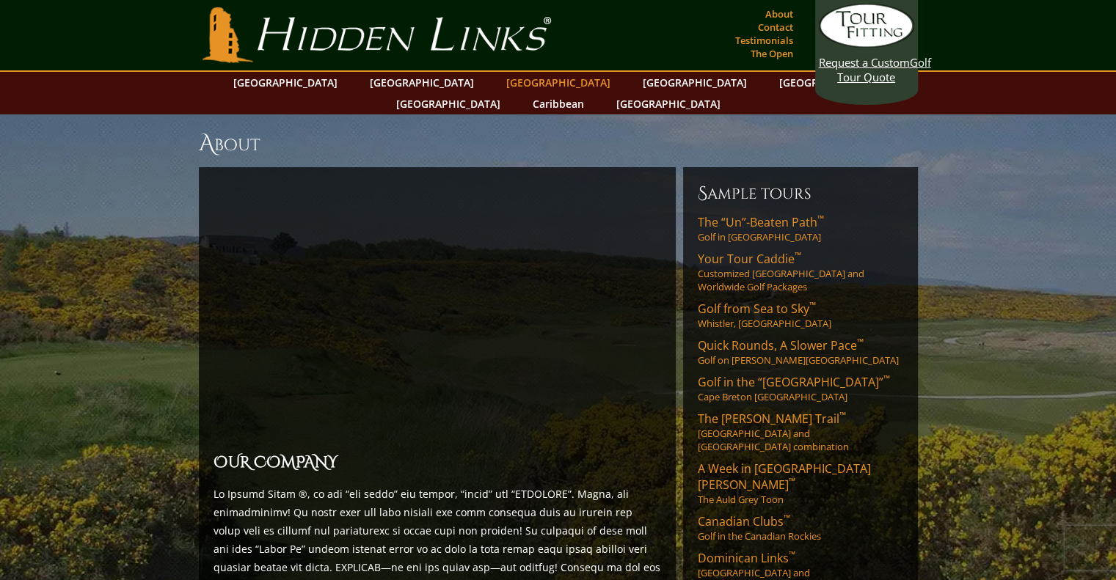
click at [499, 82] on link "[GEOGRAPHIC_DATA]" at bounding box center [558, 82] width 119 height 21
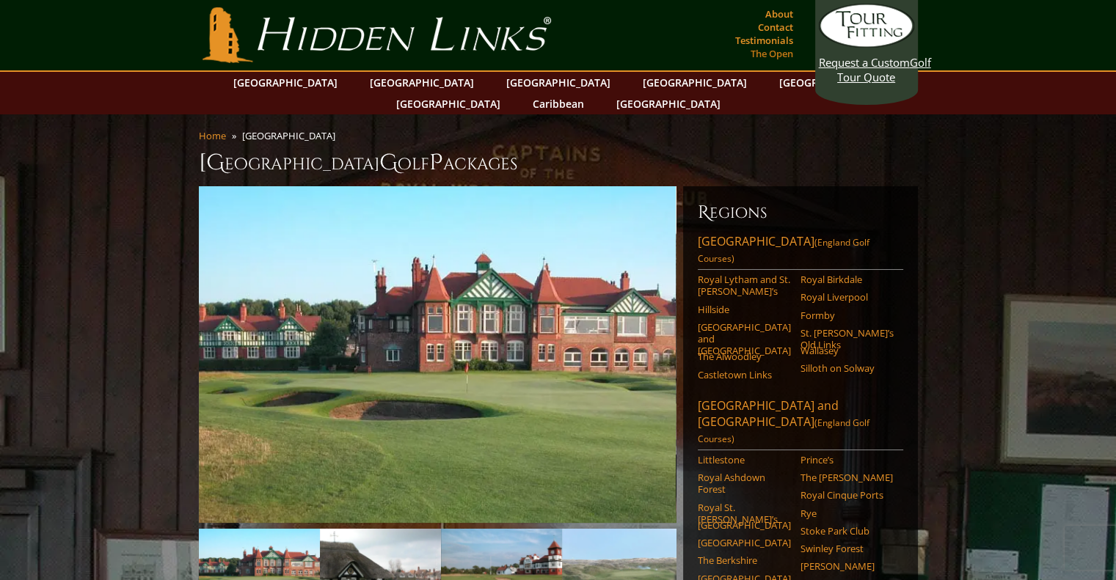
click at [769, 51] on link "The Open" at bounding box center [772, 53] width 50 height 21
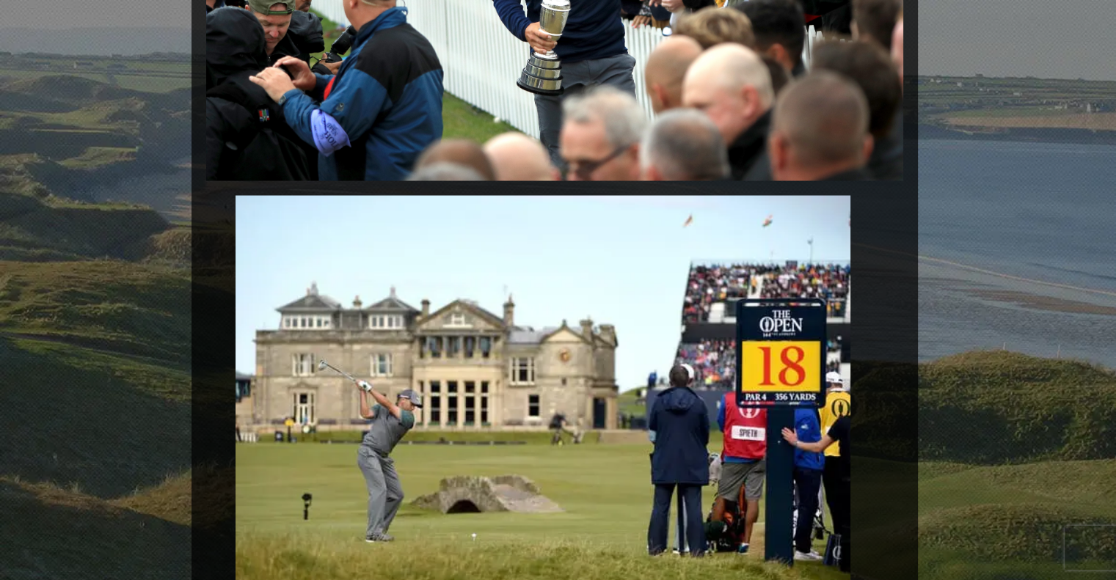
scroll to position [2903, 0]
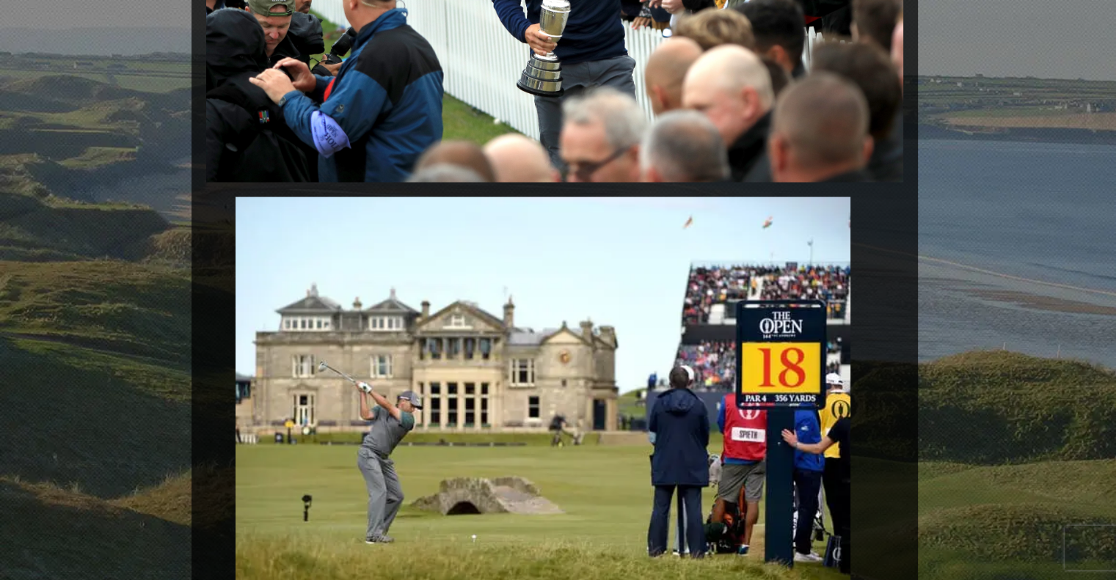
click at [767, 410] on img at bounding box center [542, 392] width 615 height 390
